Goal: Book appointment/travel/reservation

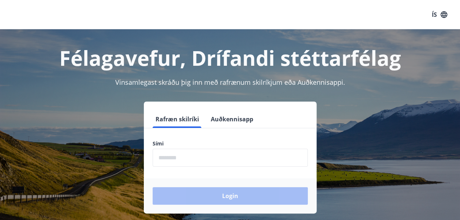
click at [210, 158] on input "phone" at bounding box center [229, 158] width 155 height 18
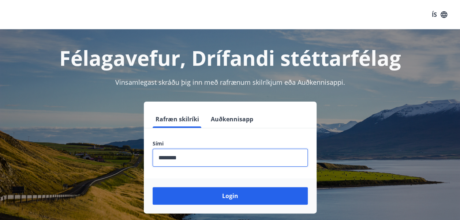
type input "********"
click at [152, 187] on button "Login" at bounding box center [229, 196] width 155 height 18
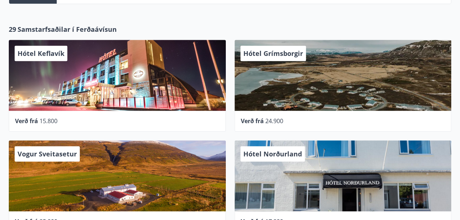
scroll to position [366, 0]
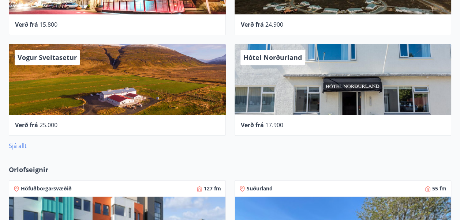
click at [23, 143] on link "Sjá allt" at bounding box center [18, 146] width 18 height 8
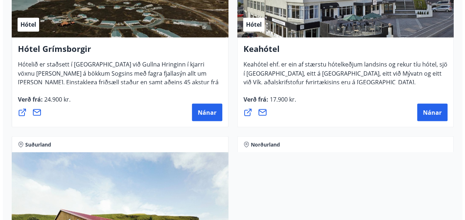
scroll to position [621, 0]
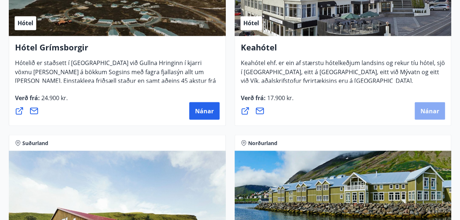
click at [435, 107] on span "Nánar" at bounding box center [429, 111] width 19 height 8
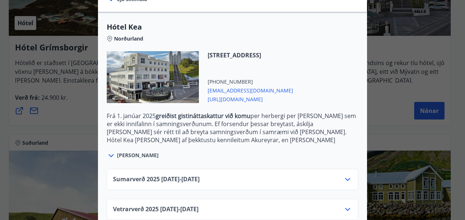
scroll to position [197, 0]
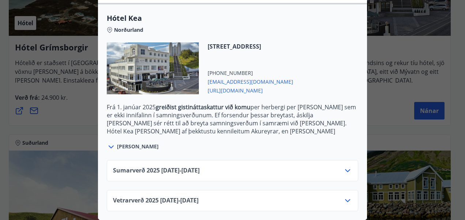
click at [345, 166] on icon at bounding box center [347, 170] width 9 height 9
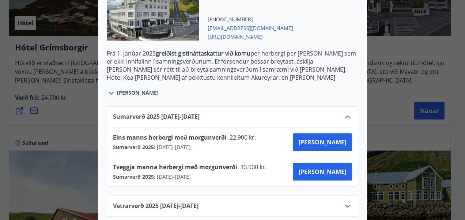
scroll to position [256, 0]
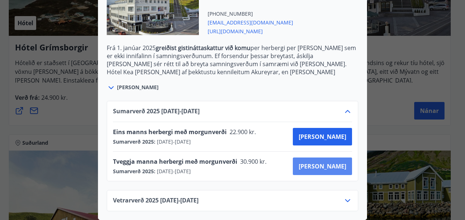
click at [337, 162] on span "[PERSON_NAME]" at bounding box center [323, 166] width 48 height 8
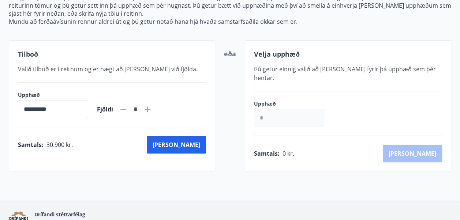
scroll to position [131, 0]
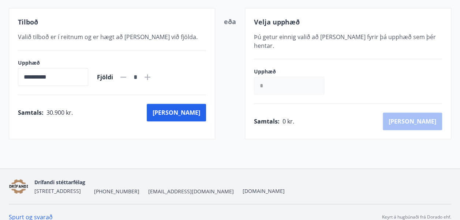
click at [150, 76] on icon at bounding box center [147, 77] width 6 height 6
click at [150, 74] on icon at bounding box center [147, 77] width 6 height 6
type input "*"
click at [200, 111] on button "[PERSON_NAME]" at bounding box center [176, 113] width 59 height 18
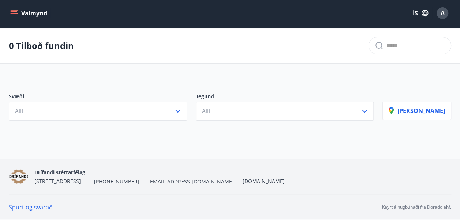
scroll to position [1, 0]
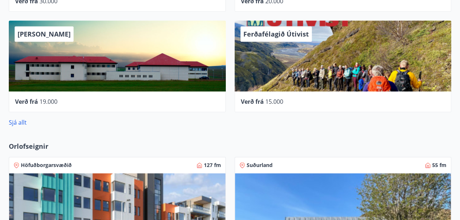
scroll to position [349, 0]
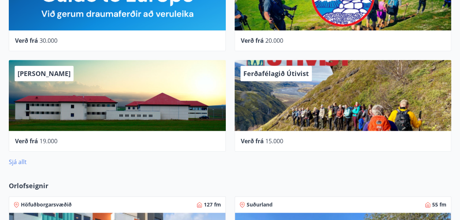
click at [22, 160] on link "Sjá allt" at bounding box center [18, 162] width 18 height 8
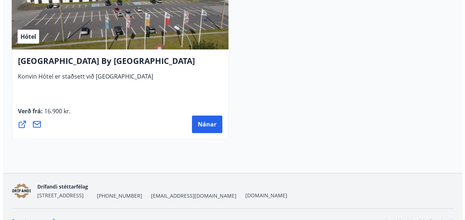
scroll to position [3091, 0]
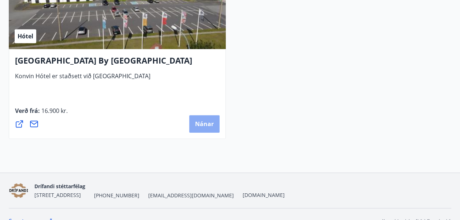
click at [205, 123] on span "Nánar" at bounding box center [204, 124] width 19 height 8
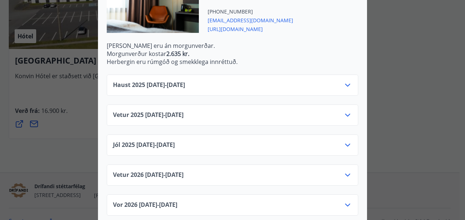
scroll to position [265, 0]
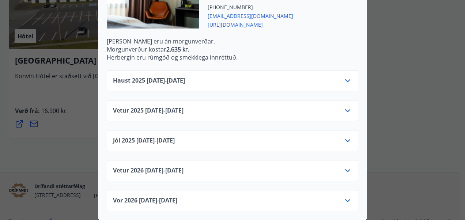
click at [345, 76] on icon at bounding box center [347, 80] width 9 height 9
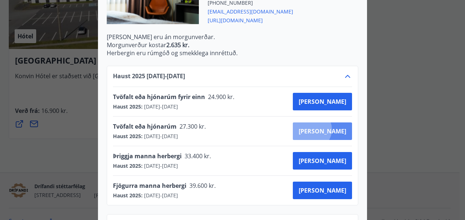
click at [337, 129] on span "[PERSON_NAME]" at bounding box center [323, 131] width 48 height 8
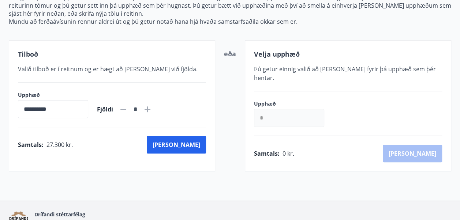
scroll to position [131, 0]
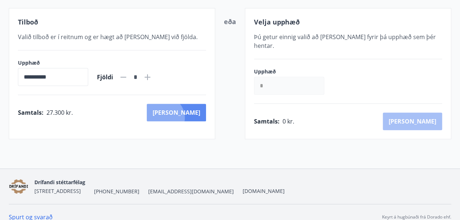
click at [195, 117] on button "[PERSON_NAME]" at bounding box center [176, 113] width 59 height 18
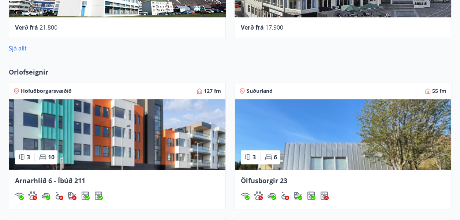
scroll to position [418, 0]
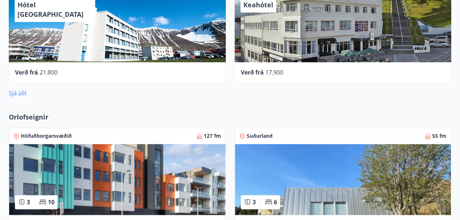
click at [24, 92] on link "Sjá allt" at bounding box center [18, 93] width 18 height 8
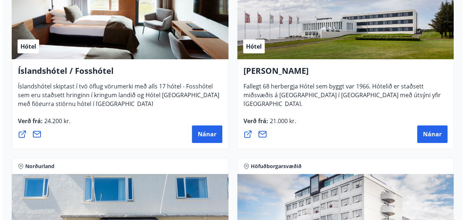
scroll to position [1405, 0]
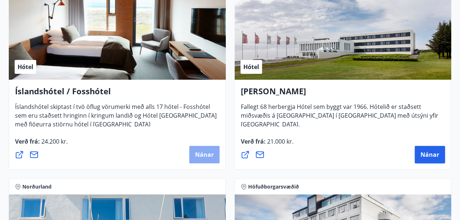
click at [205, 151] on span "Nánar" at bounding box center [204, 155] width 19 height 8
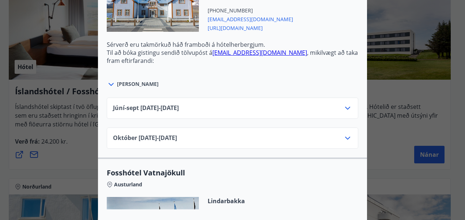
scroll to position [1901, 0]
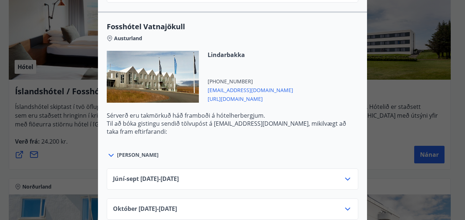
click at [64, 75] on div "Íslandshótel / Fosshótel Ekki er hægt að nýta Ferðaávísun fyrir bókanir sem eru…" at bounding box center [232, 110] width 465 height 220
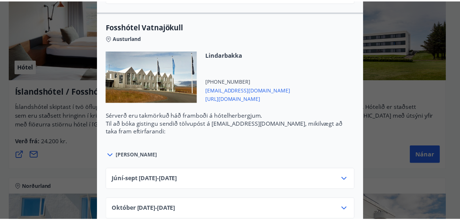
scroll to position [0, 0]
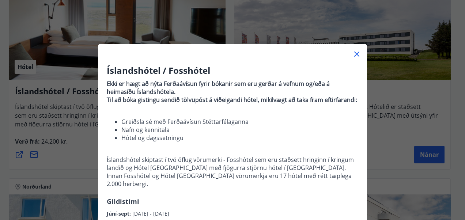
click at [352, 51] on icon at bounding box center [356, 54] width 9 height 9
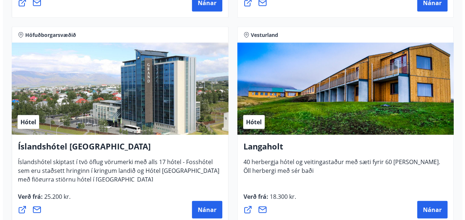
scroll to position [2210, 0]
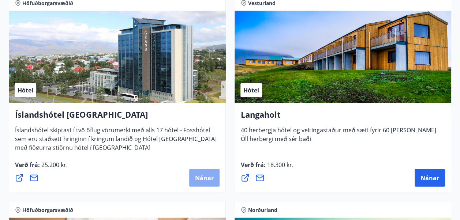
click at [209, 179] on span "Nánar" at bounding box center [204, 178] width 19 height 8
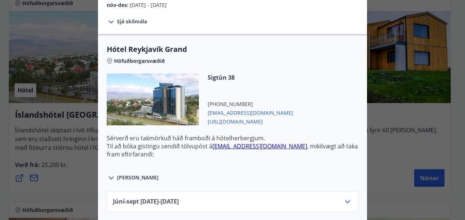
scroll to position [305, 0]
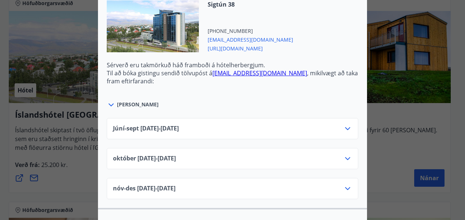
click at [345, 154] on icon at bounding box center [347, 158] width 9 height 9
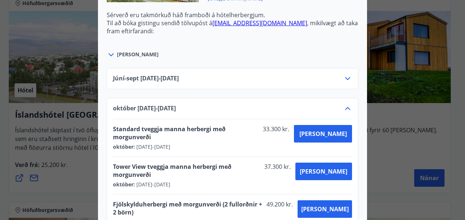
scroll to position [378, 0]
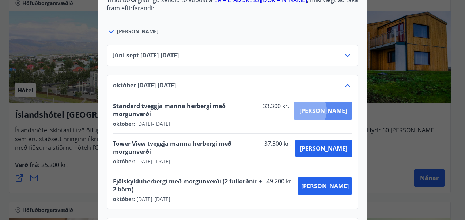
click at [330, 107] on span "[PERSON_NAME]" at bounding box center [323, 111] width 48 height 8
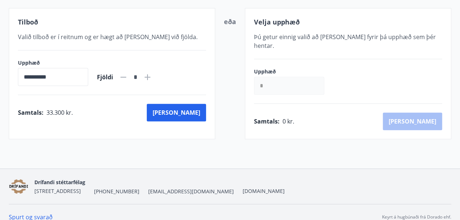
scroll to position [131, 0]
click at [202, 110] on button "[PERSON_NAME]" at bounding box center [176, 113] width 59 height 18
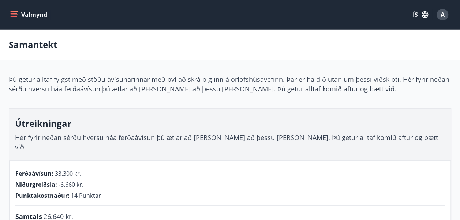
click at [39, 14] on button "Valmynd" at bounding box center [29, 14] width 41 height 13
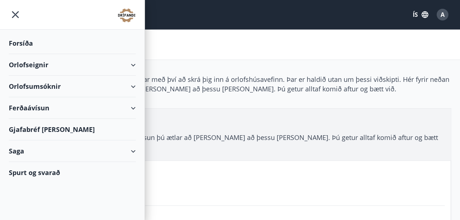
click at [19, 41] on div "Forsíða" at bounding box center [72, 44] width 127 height 22
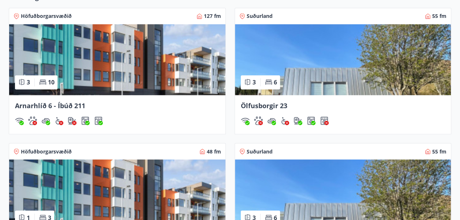
scroll to position [548, 0]
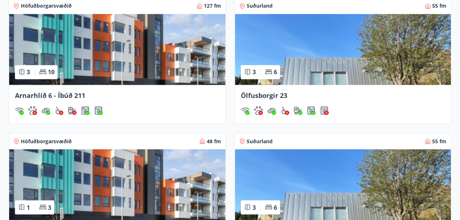
click at [127, 57] on img at bounding box center [117, 49] width 216 height 71
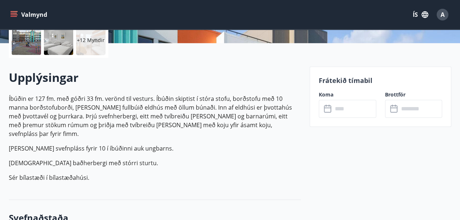
scroll to position [219, 0]
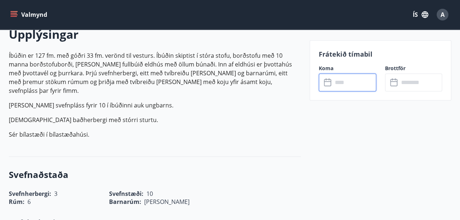
click at [349, 83] on input "text" at bounding box center [354, 82] width 44 height 18
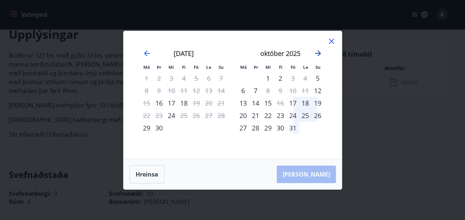
click at [317, 54] on icon "Move forward to switch to the next month." at bounding box center [318, 53] width 9 height 9
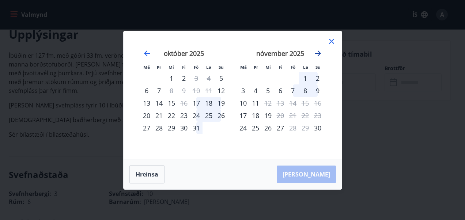
click at [317, 54] on icon "Move forward to switch to the next month." at bounding box center [318, 53] width 9 height 9
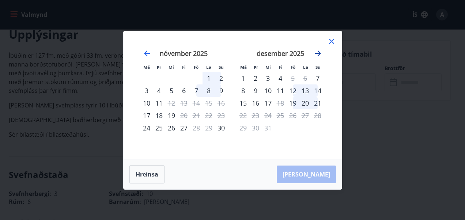
click at [316, 51] on icon "Move forward to switch to the next month." at bounding box center [318, 53] width 9 height 9
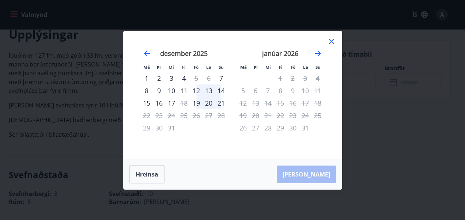
click at [333, 38] on icon at bounding box center [331, 41] width 9 height 9
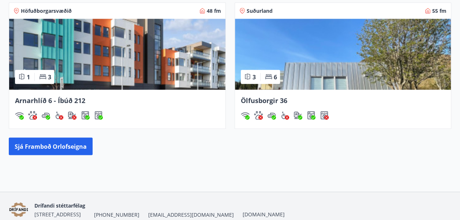
scroll to position [681, 0]
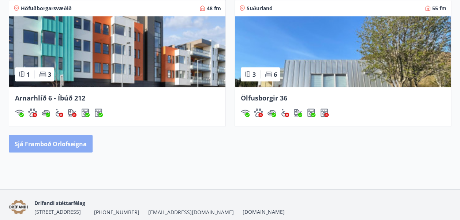
click at [74, 139] on button "Sjá framboð orlofseigna" at bounding box center [51, 144] width 84 height 18
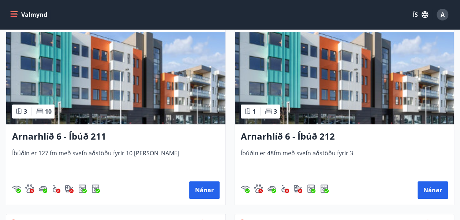
scroll to position [183, 0]
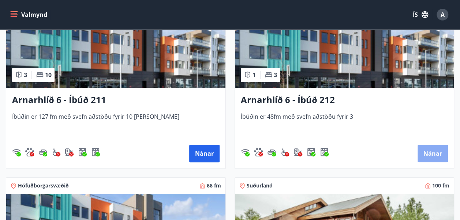
click at [430, 145] on button "Nánar" at bounding box center [432, 154] width 30 height 18
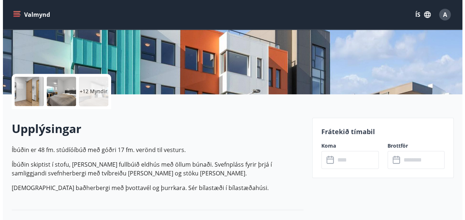
scroll to position [146, 0]
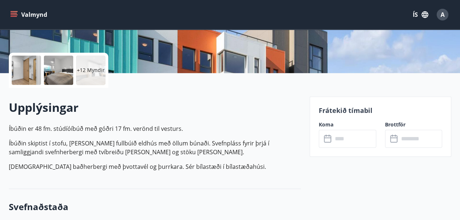
click at [349, 136] on input "text" at bounding box center [354, 139] width 44 height 18
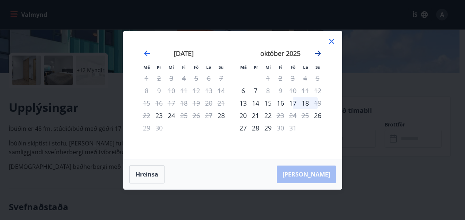
click at [320, 50] on icon "Move forward to switch to the next month." at bounding box center [318, 53] width 9 height 9
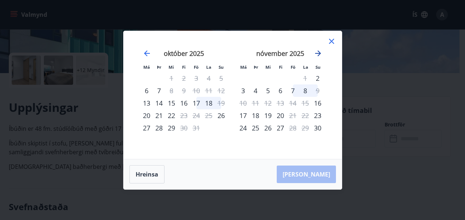
click at [320, 50] on icon "Move forward to switch to the next month." at bounding box center [318, 53] width 9 height 9
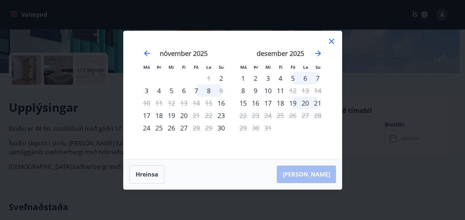
click at [373, 63] on div "Má Þr Mi Fi Fö La Su Má Þr Mi Fi Fö La Su [DATE] 1 2 3 4 5 6 7 8 9 10 11 12 13 …" at bounding box center [232, 110] width 465 height 220
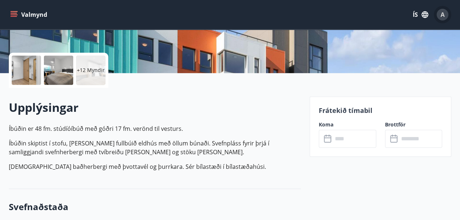
click at [443, 12] on span "A" at bounding box center [442, 15] width 4 height 8
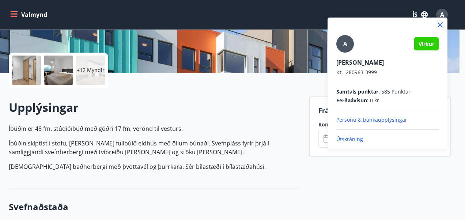
click at [351, 138] on p "Útskráning" at bounding box center [387, 139] width 102 height 7
